Goal: Task Accomplishment & Management: Manage account settings

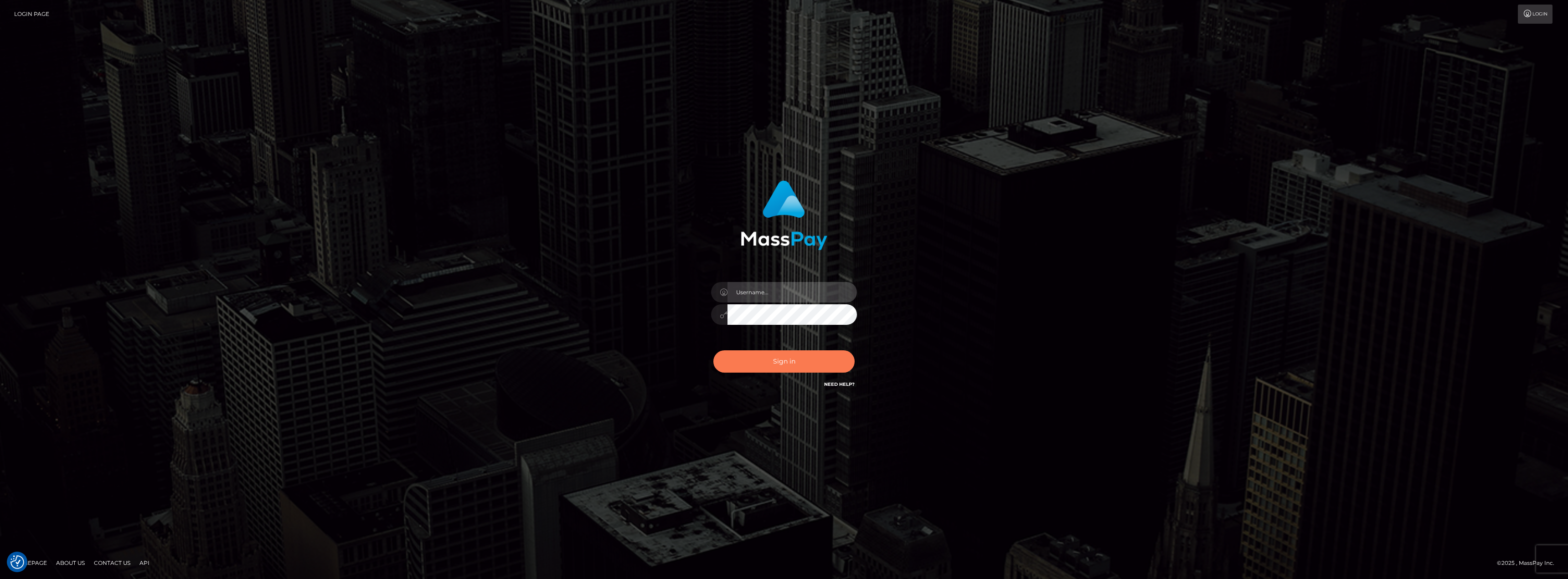
type input "AshleyMG"
click at [792, 360] on button "Sign in" at bounding box center [784, 361] width 142 height 22
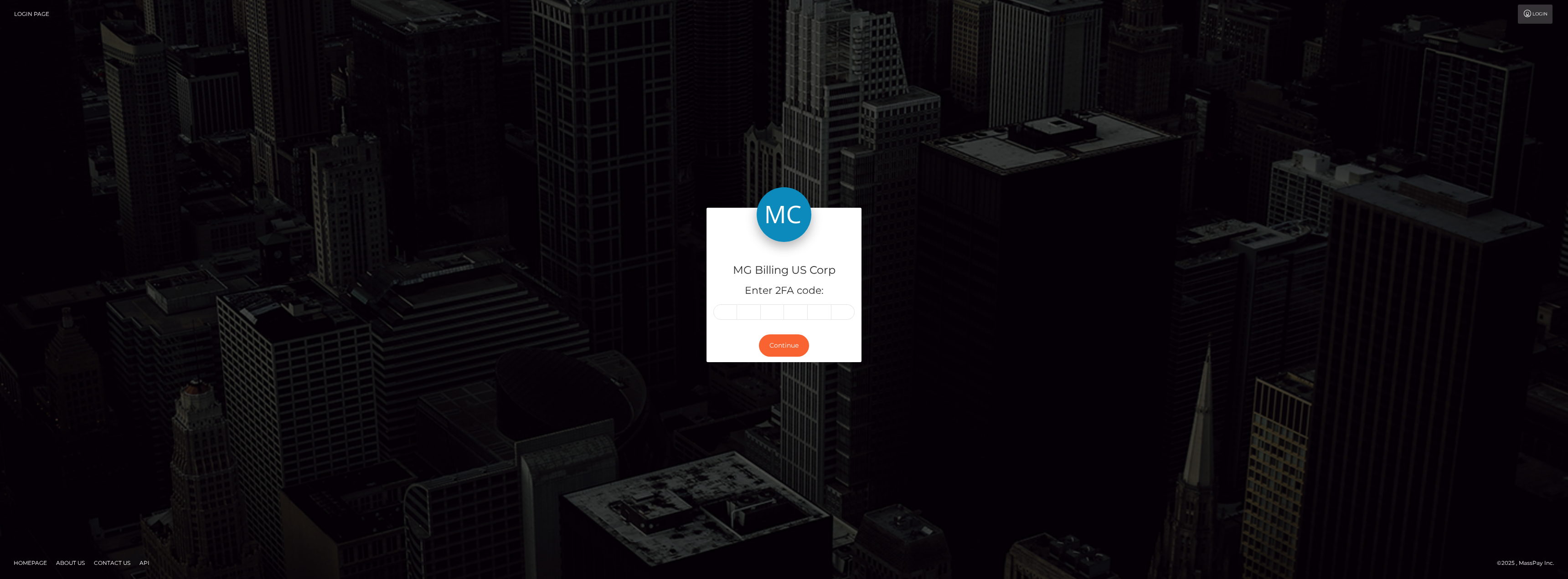
click at [725, 309] on input "text" at bounding box center [725, 312] width 23 height 16
type input "3"
type input "2"
type input "1"
type input "4"
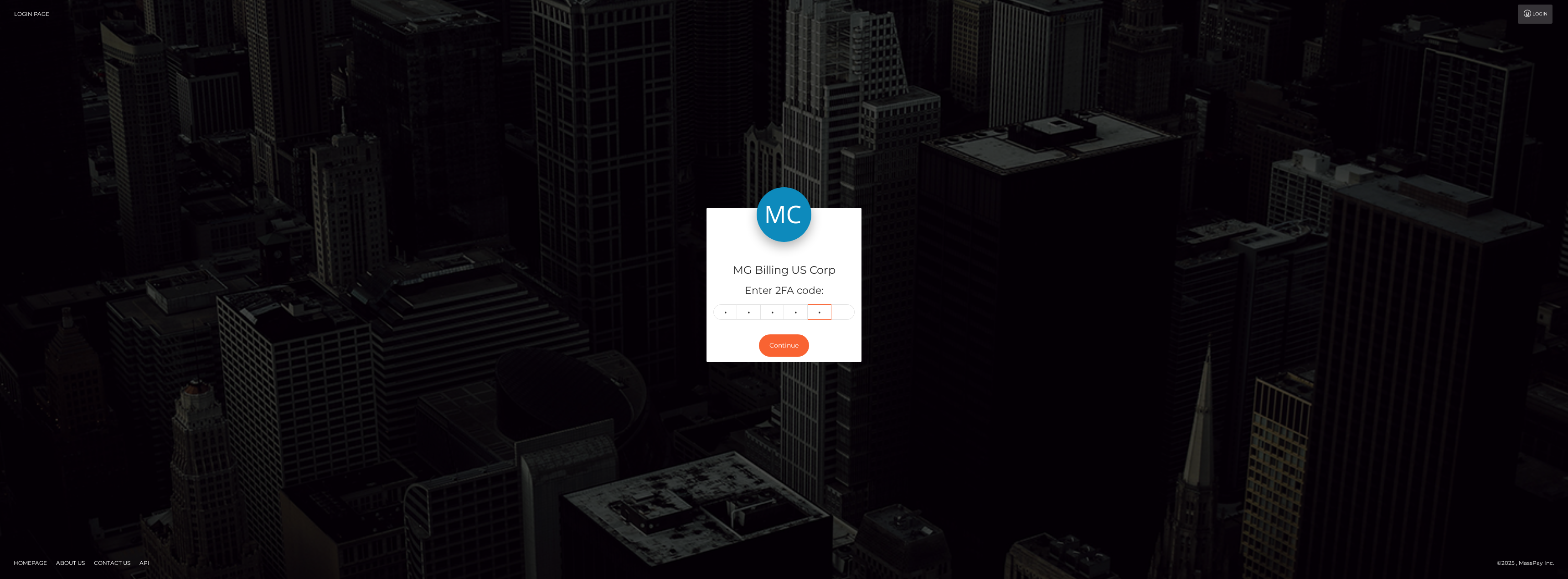
type input "7"
type input "0"
click at [785, 340] on button "Continue" at bounding box center [784, 345] width 50 height 22
click at [784, 350] on button "Continue" at bounding box center [784, 345] width 50 height 22
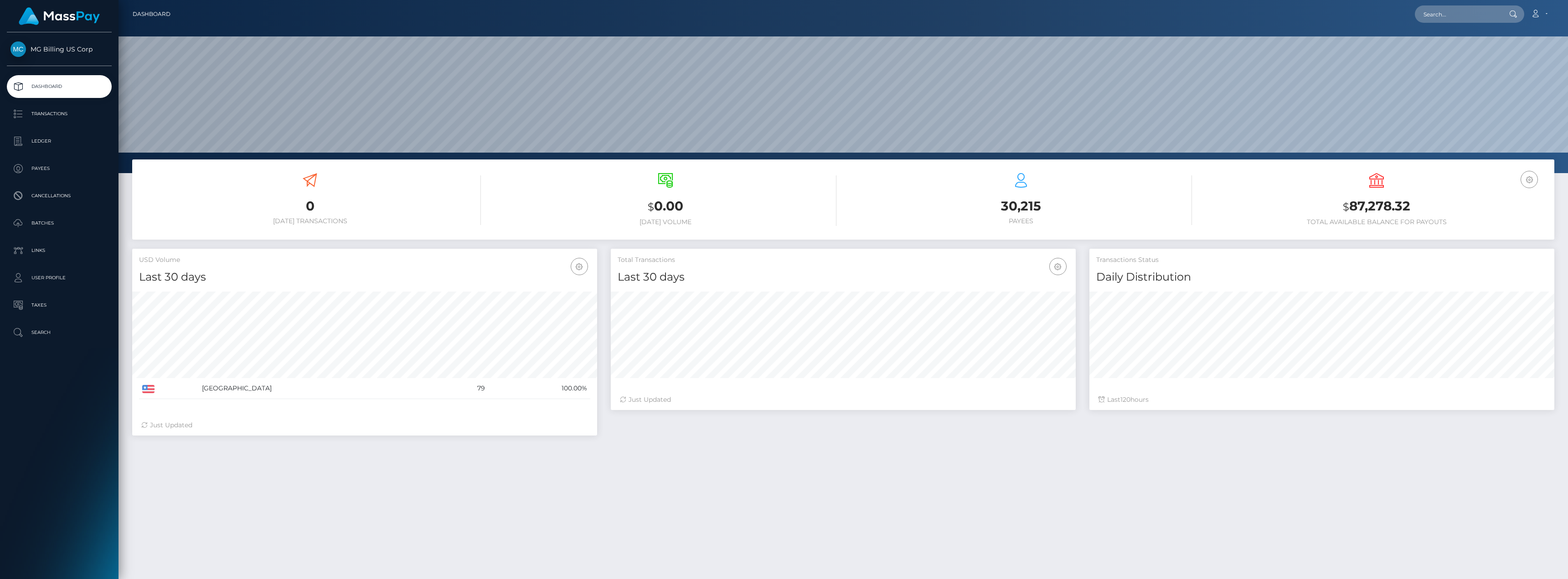
scroll to position [161, 465]
click at [55, 115] on p "Transactions" at bounding box center [59, 114] width 98 height 14
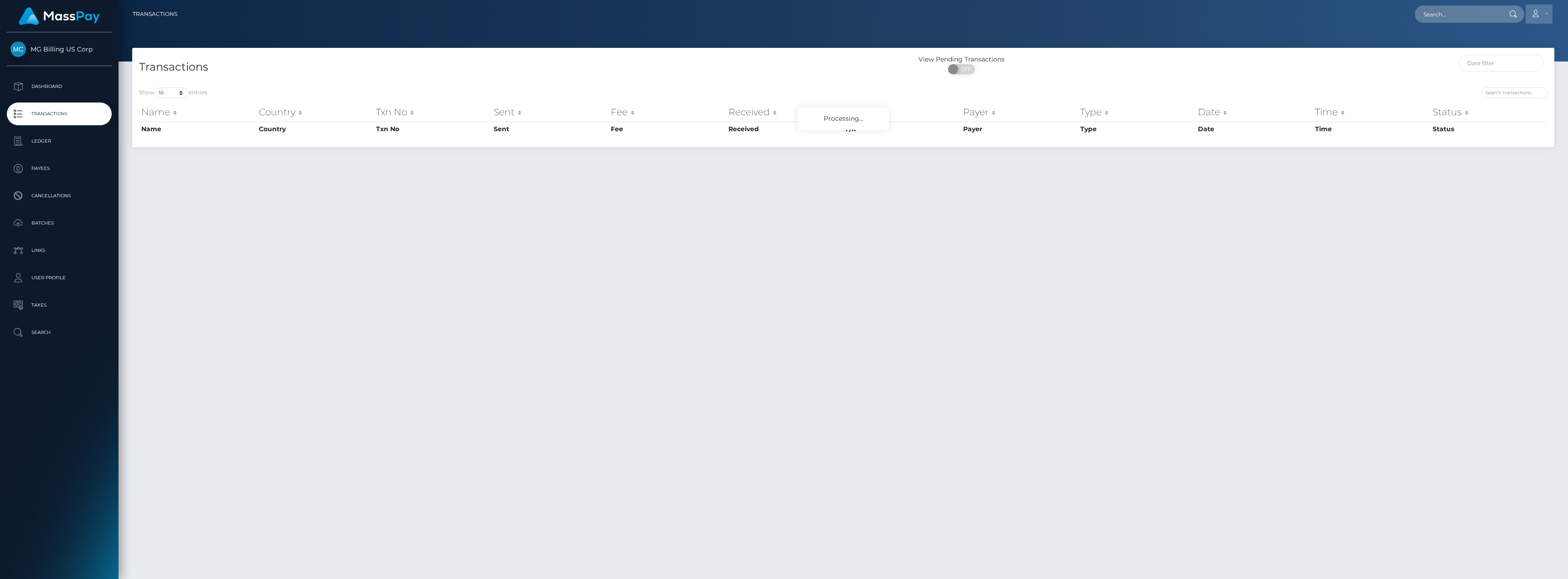
click at [1548, 17] on link "Account" at bounding box center [1538, 14] width 27 height 19
click at [68, 145] on p "Ledger" at bounding box center [59, 141] width 98 height 14
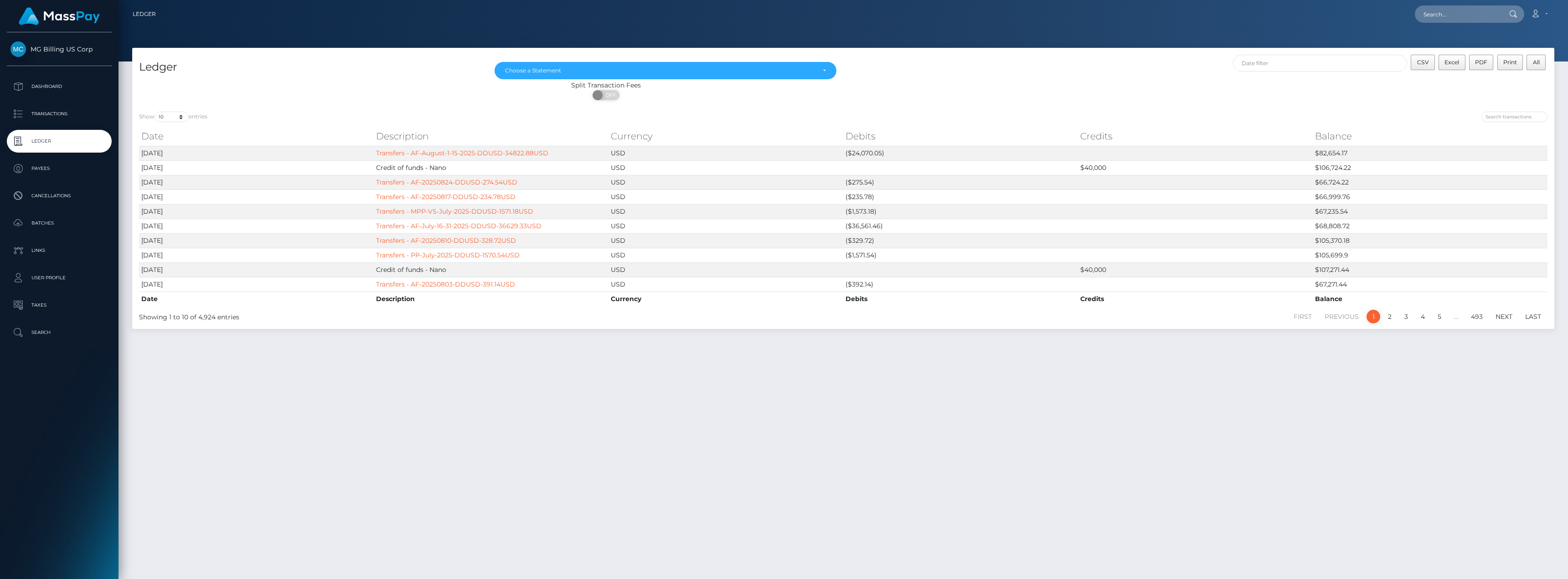
click at [837, 65] on div "[DATE] [DATE] [DATE] [DATE] [DATE] [DATE] [DATE] [DATE] [DATE] [DATE] [DATE] [D…" at bounding box center [665, 68] width 355 height 26
click at [827, 69] on div "Choose a Statement" at bounding box center [665, 70] width 342 height 17
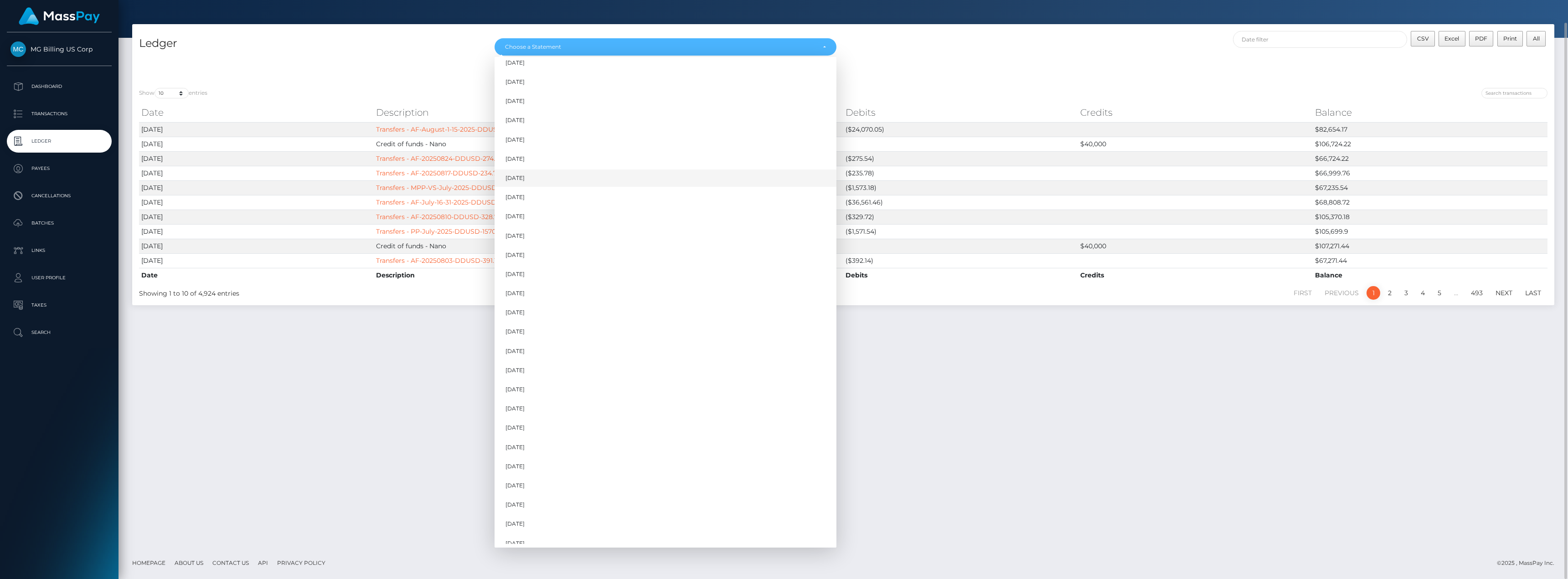
scroll to position [612, 0]
click at [524, 514] on span "[DATE]" at bounding box center [515, 516] width 19 height 8
select select "[DATE]"
